Goal: Navigation & Orientation: Find specific page/section

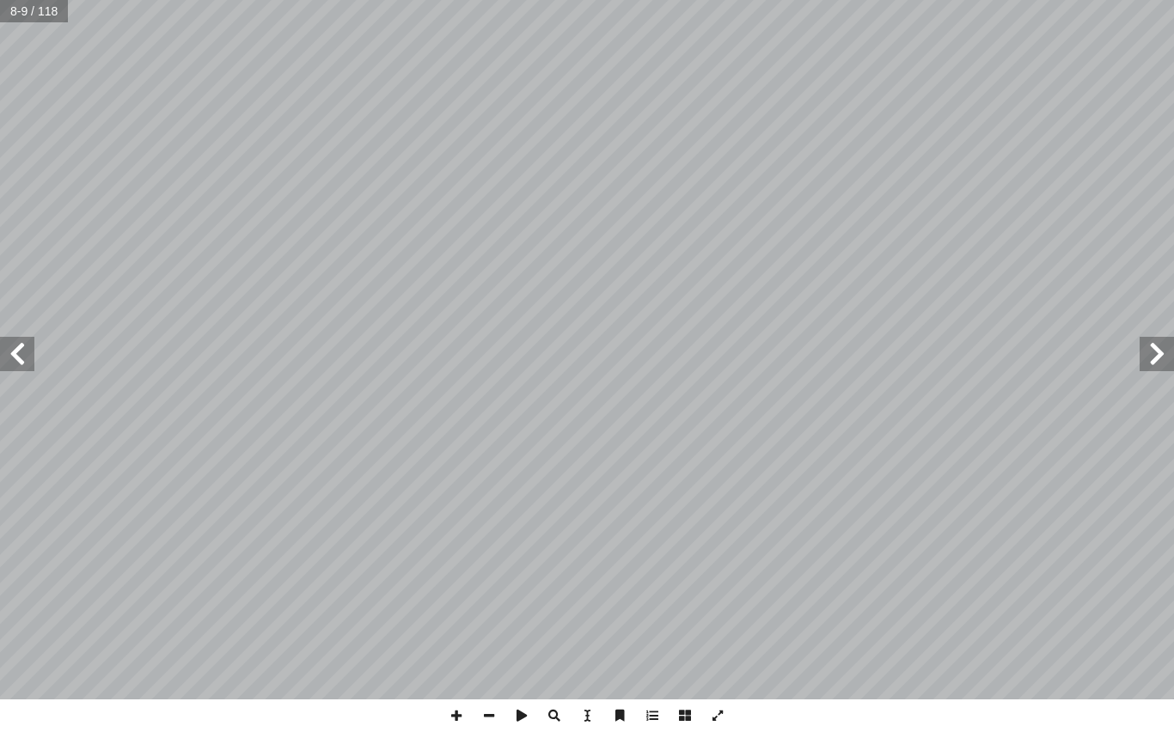
scroll to position [1, 0]
click at [21, 349] on span at bounding box center [17, 354] width 34 height 34
click at [11, 358] on span at bounding box center [17, 354] width 34 height 34
click at [11, 362] on span at bounding box center [17, 354] width 34 height 34
